Goal: Task Accomplishment & Management: Use online tool/utility

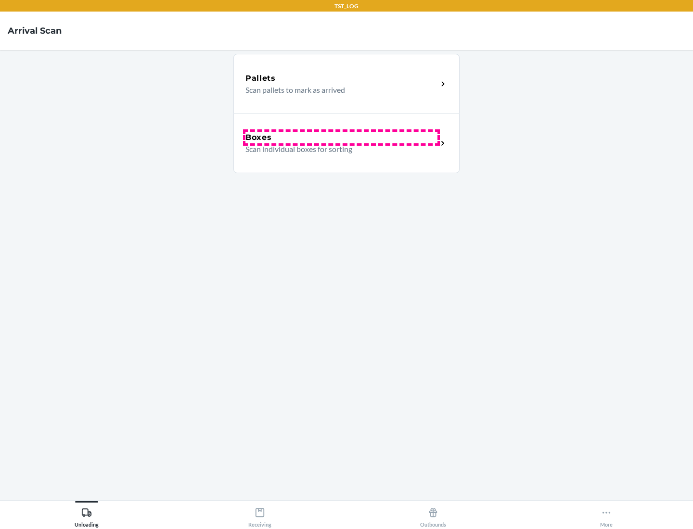
click at [341, 138] on div "Boxes" at bounding box center [341, 138] width 192 height 12
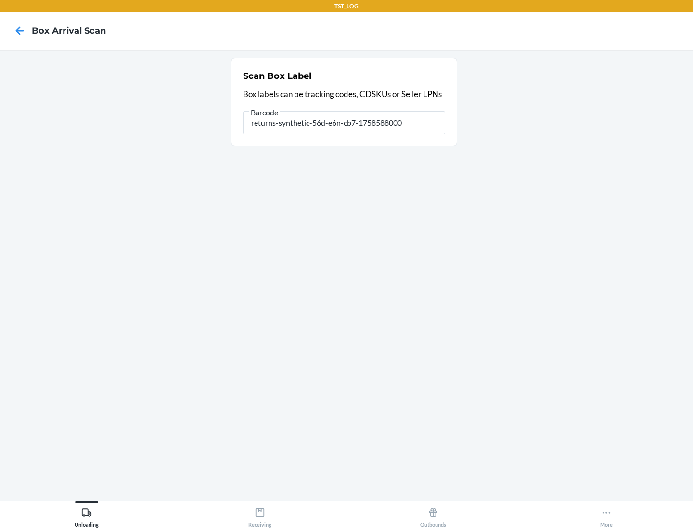
type input "returns-synthetic-56d-e6n-cb7-1758588000"
